Goal: Navigation & Orientation: Find specific page/section

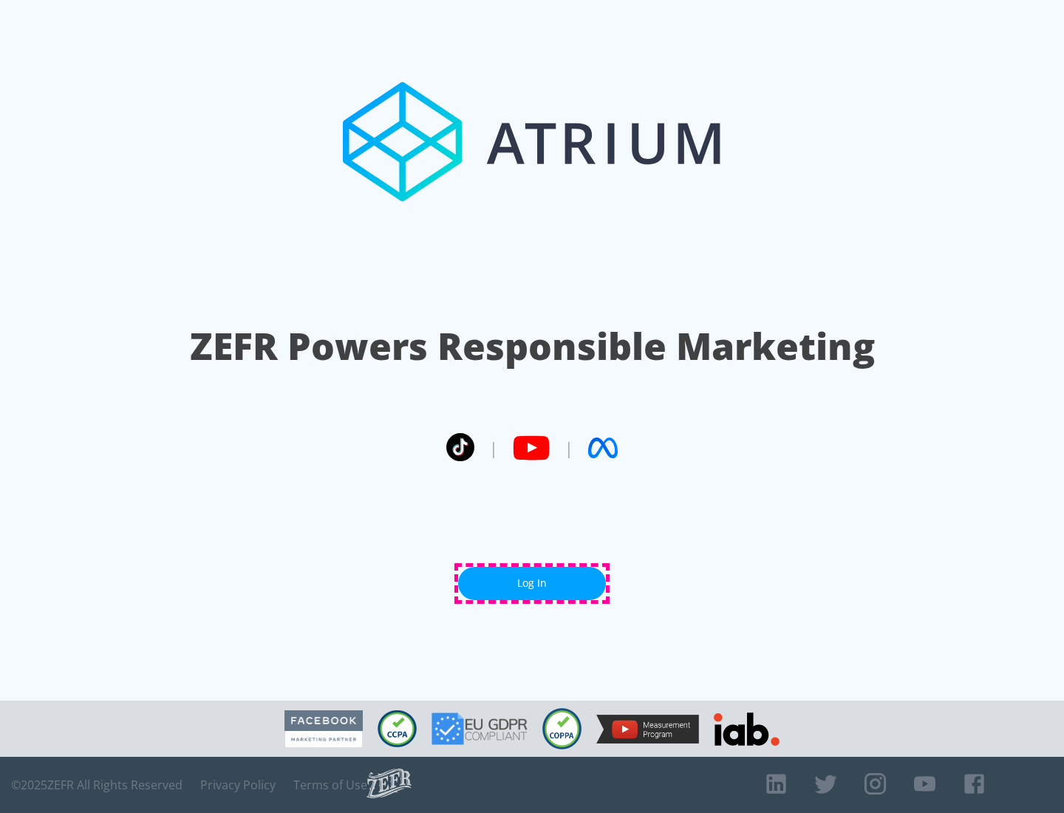
click at [532, 583] on link "Log In" at bounding box center [532, 583] width 148 height 33
